Goal: Find specific page/section: Find specific page/section

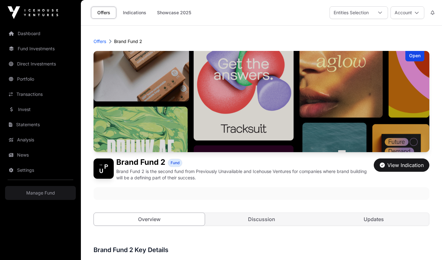
click at [43, 191] on link "Manage Fund" at bounding box center [40, 193] width 71 height 14
click at [46, 190] on link "Manage Fund" at bounding box center [40, 193] width 71 height 14
